Goal: Information Seeking & Learning: Check status

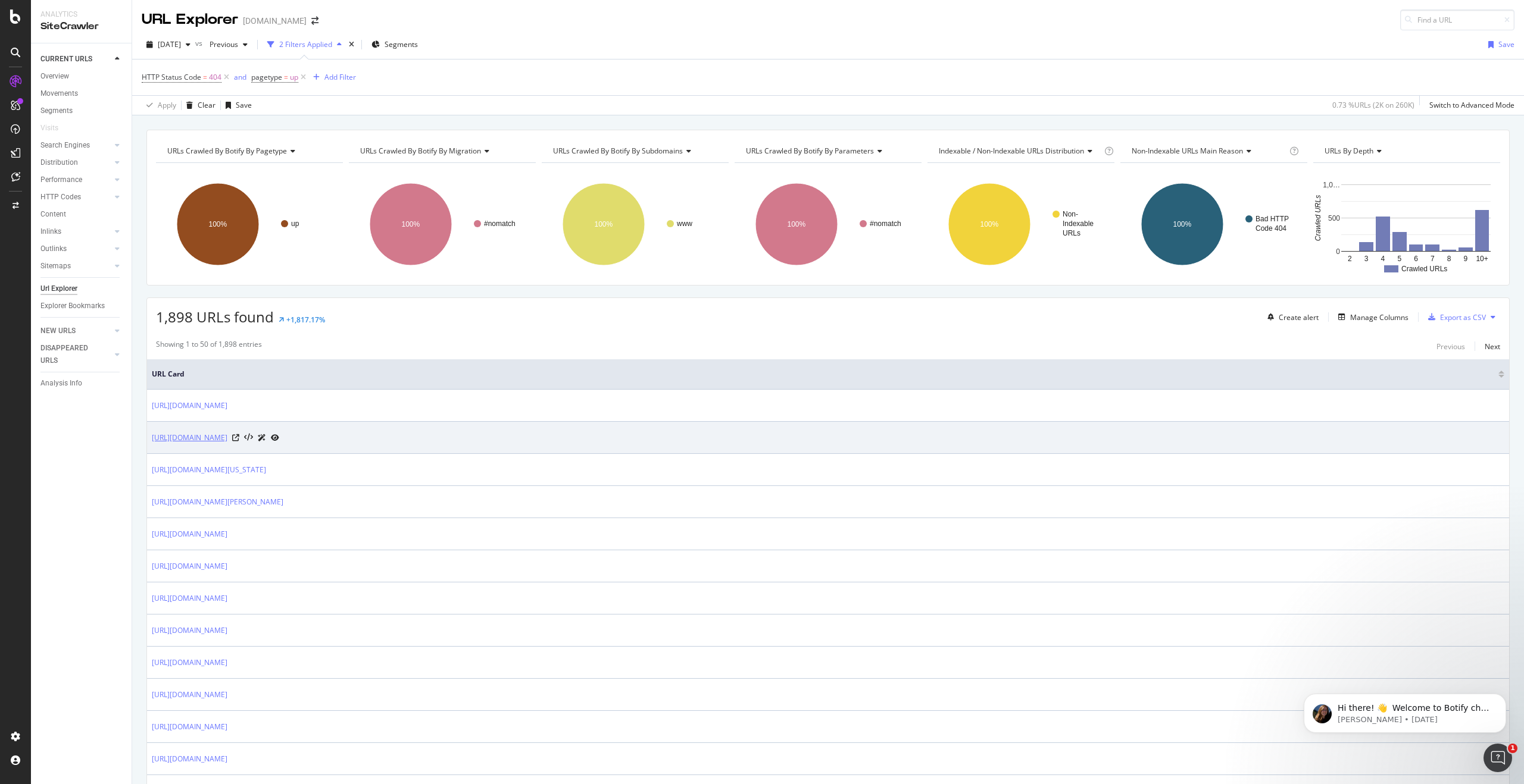
click at [228, 440] on link "[URL][DOMAIN_NAME]" at bounding box center [190, 438] width 76 height 12
click at [240, 435] on icon at bounding box center [236, 437] width 7 height 7
